Goal: Check status

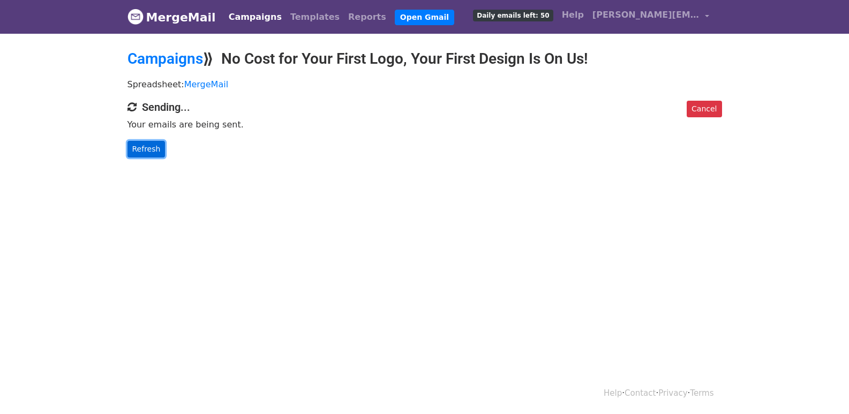
click at [148, 143] on link "Refresh" at bounding box center [147, 149] width 38 height 17
click at [155, 144] on link "Refresh" at bounding box center [147, 149] width 38 height 17
